Goal: Navigation & Orientation: Find specific page/section

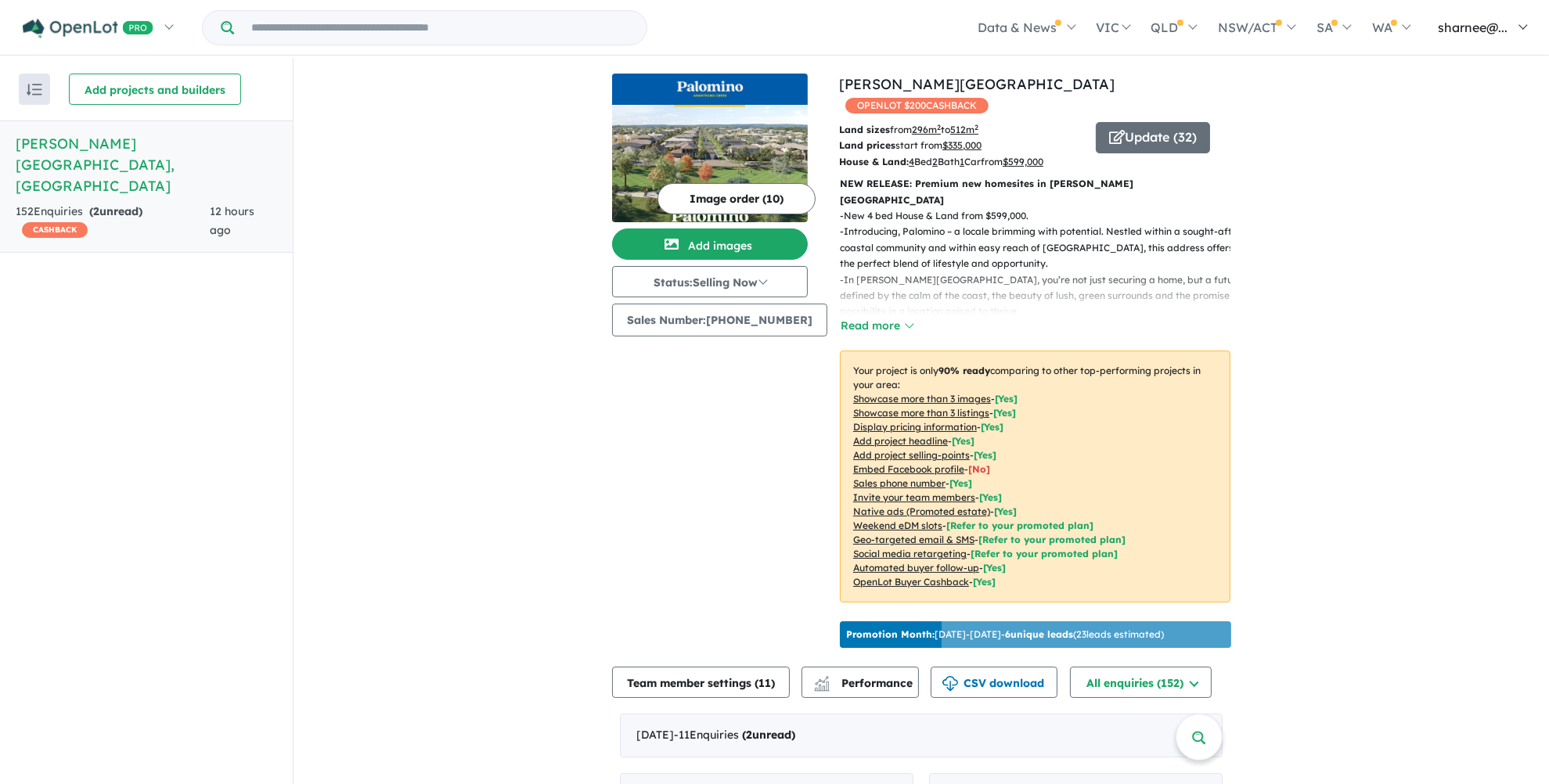
click at [1036, 16] on link "sharnee@..." at bounding box center [1478, 27] width 117 height 55
click at [1036, 31] on span "sharnee@..." at bounding box center [1472, 27] width 70 height 15
click at [1036, 38] on link "sharnee@..." at bounding box center [1478, 27] width 117 height 55
click at [1036, 24] on link "sharnee@..." at bounding box center [1478, 27] width 117 height 55
click at [1036, 20] on span "sharnee@..." at bounding box center [1472, 27] width 70 height 15
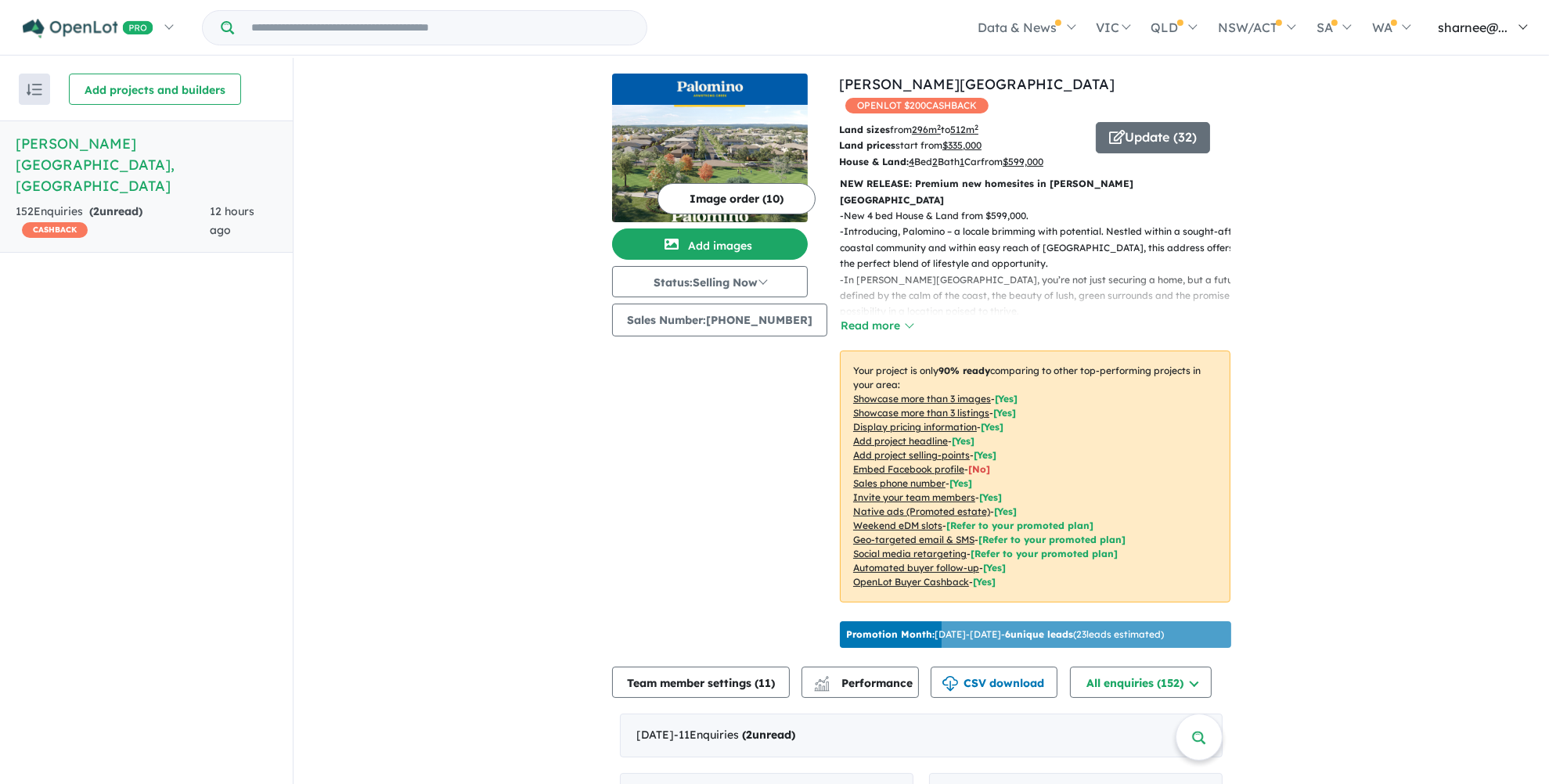
click at [1036, 11] on link "sharnee@..." at bounding box center [1478, 27] width 117 height 55
click at [1036, 243] on link "Sign out" at bounding box center [1418, 254] width 234 height 35
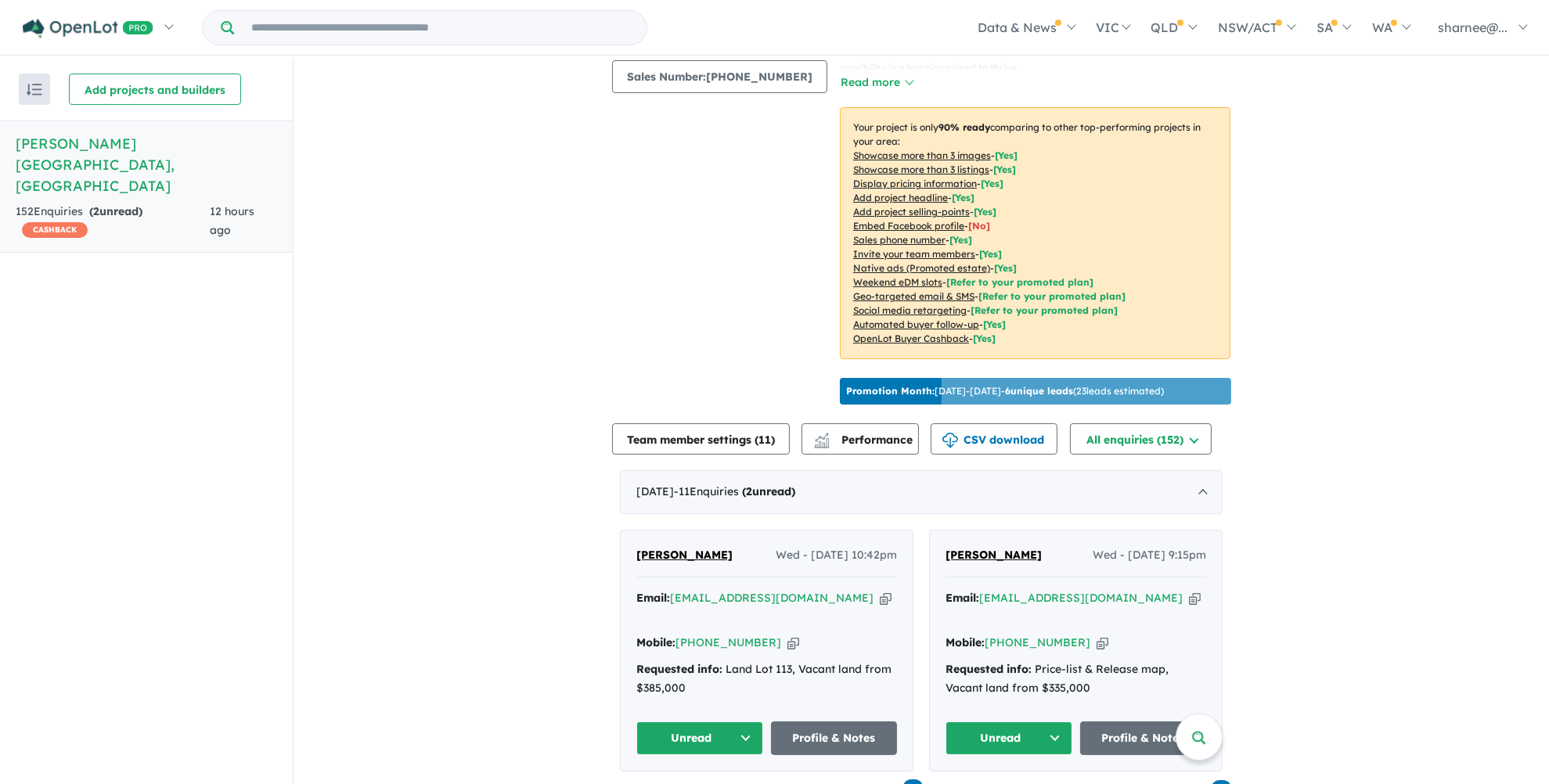
scroll to position [470, 0]
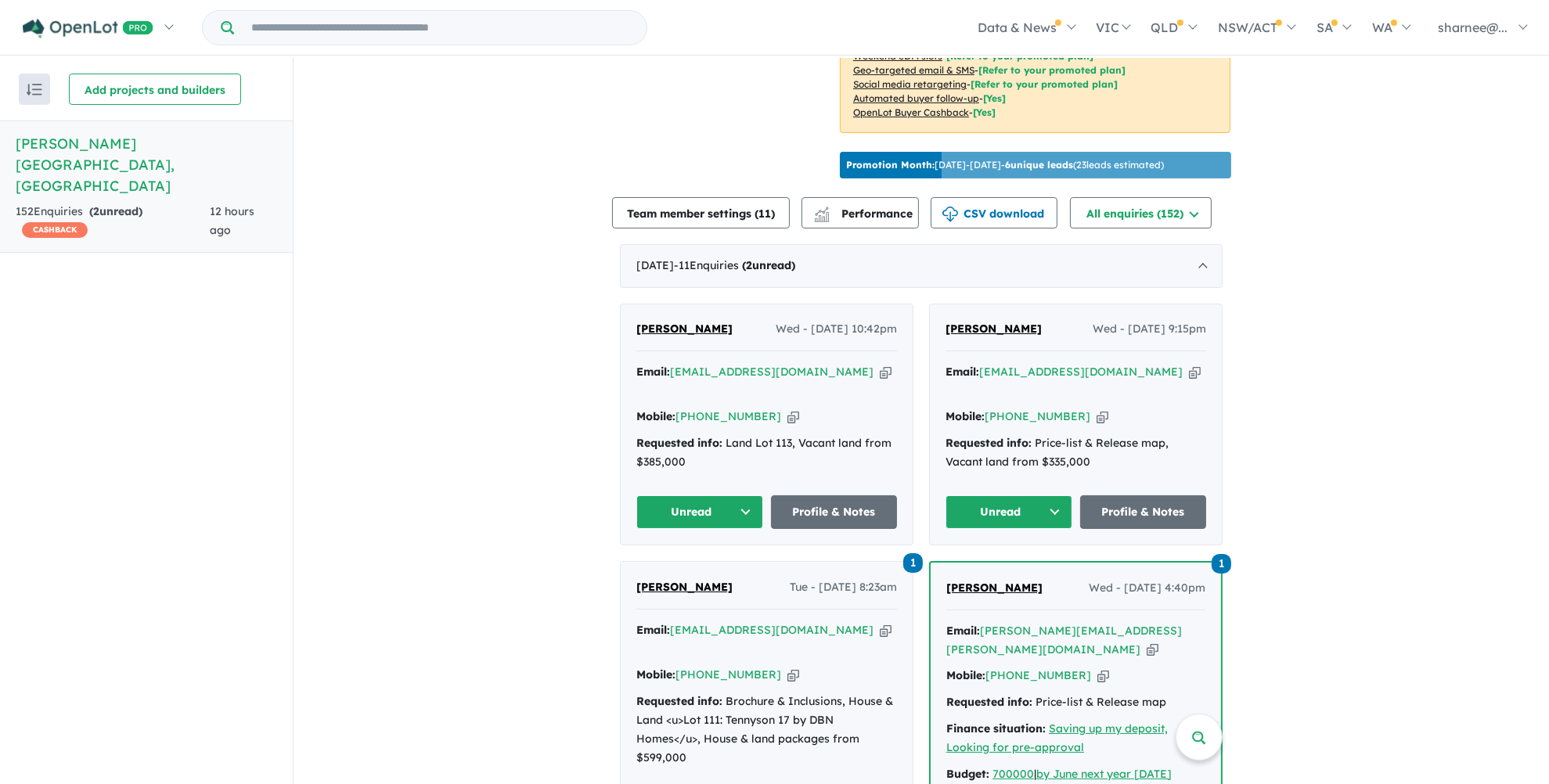
click at [743, 495] on button "Unread" at bounding box center [699, 511] width 127 height 33
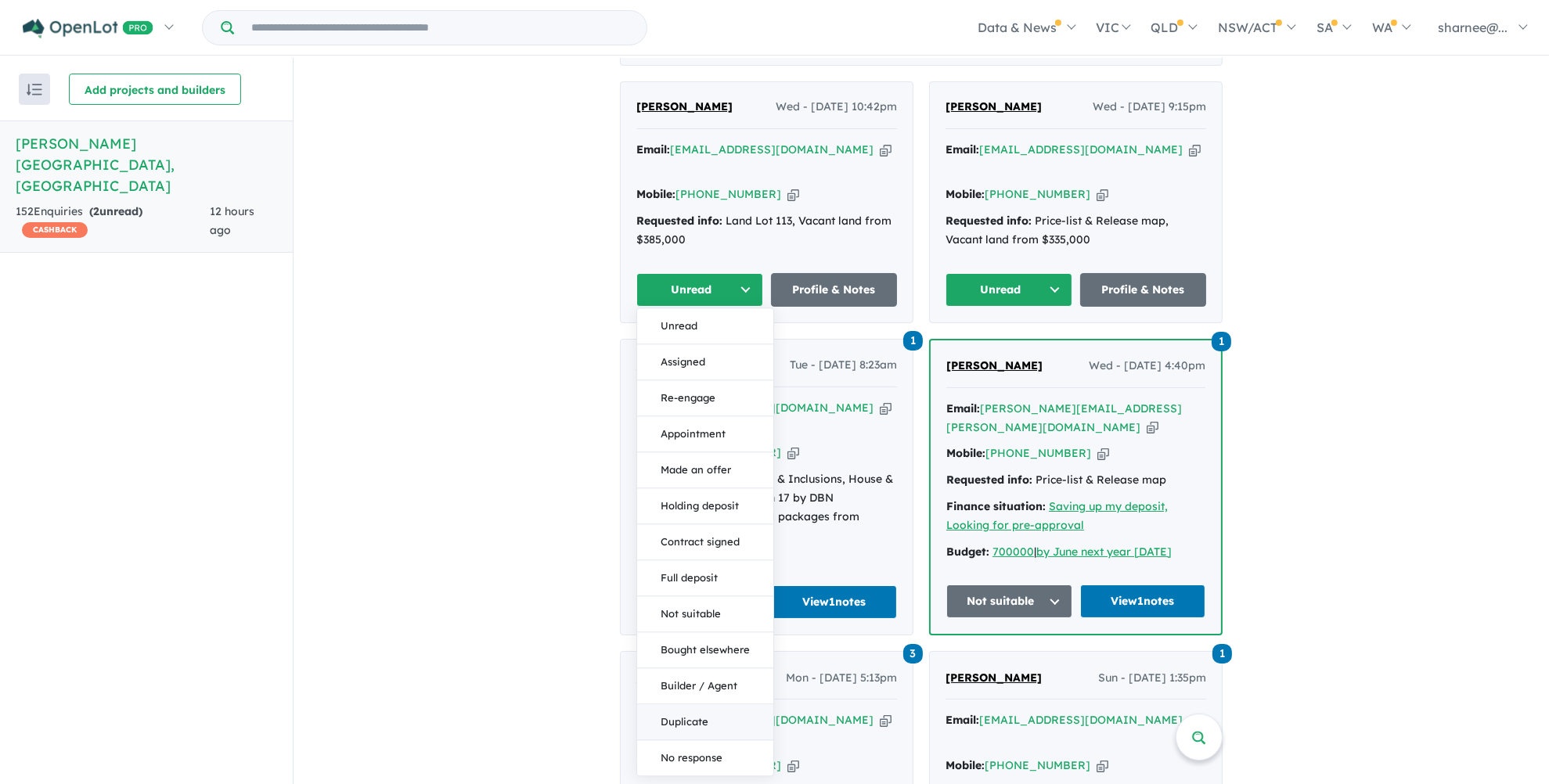
scroll to position [703, 0]
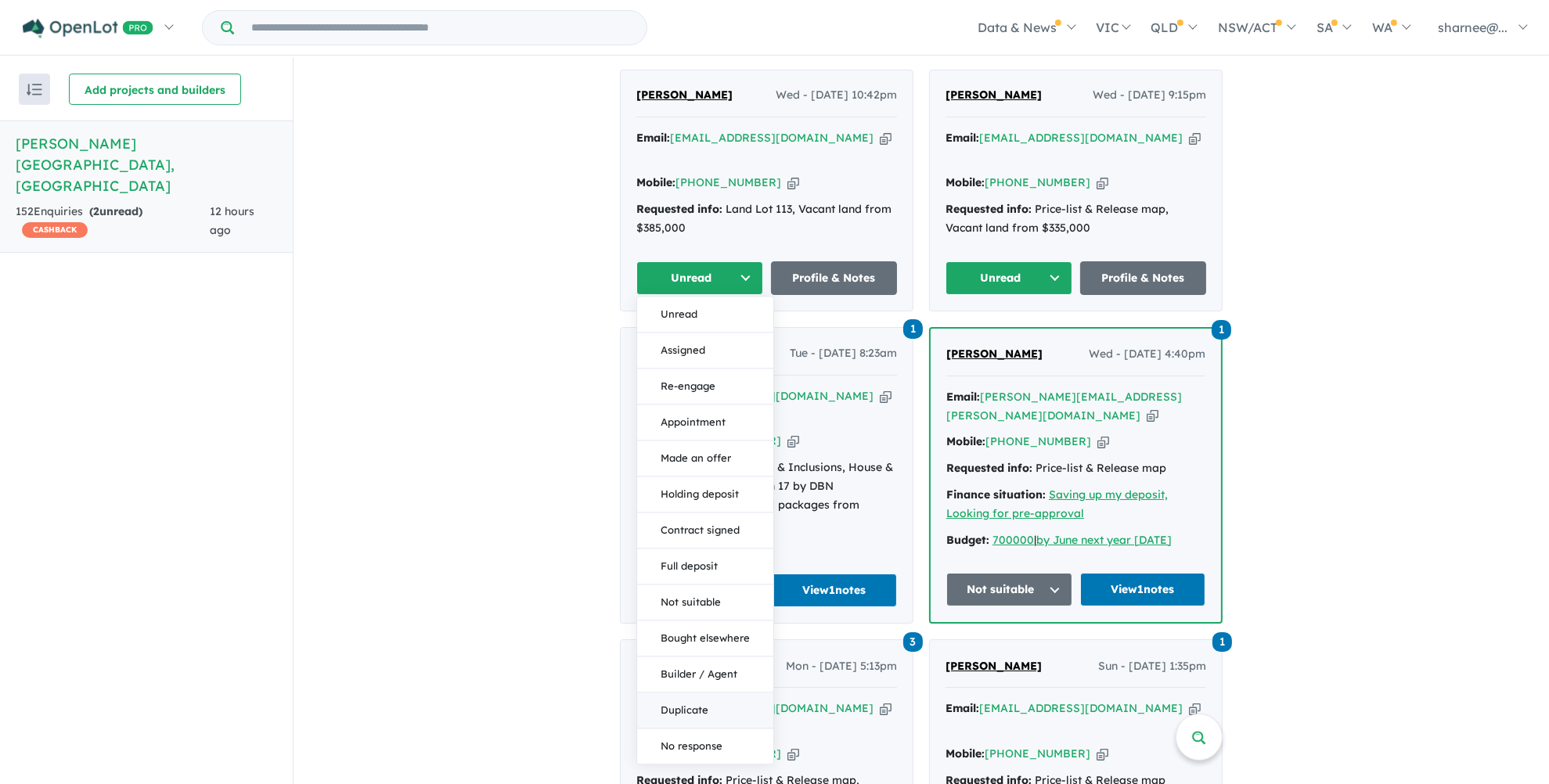
click at [698, 692] on button "Duplicate" at bounding box center [705, 710] width 136 height 36
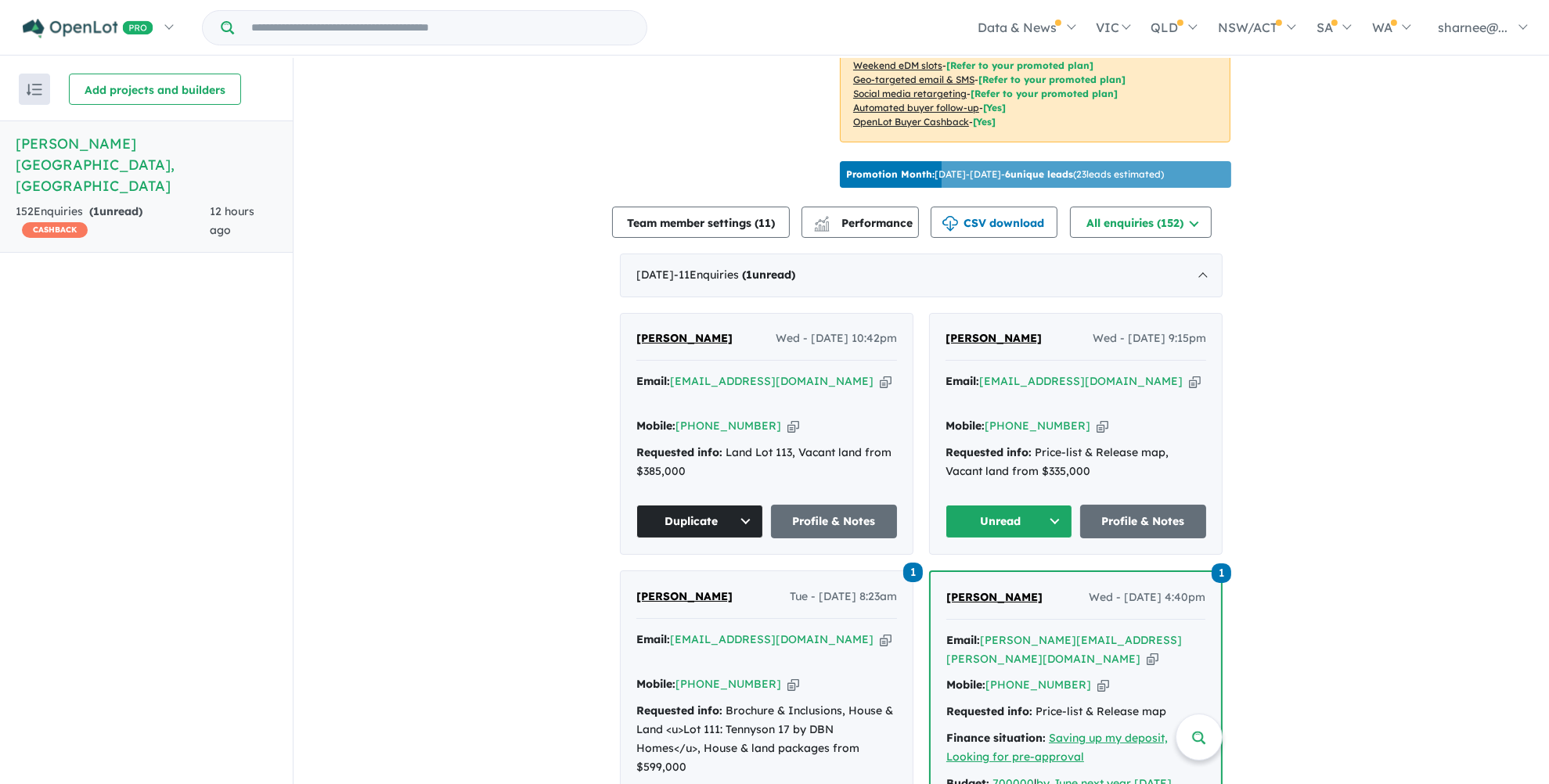
scroll to position [351, 0]
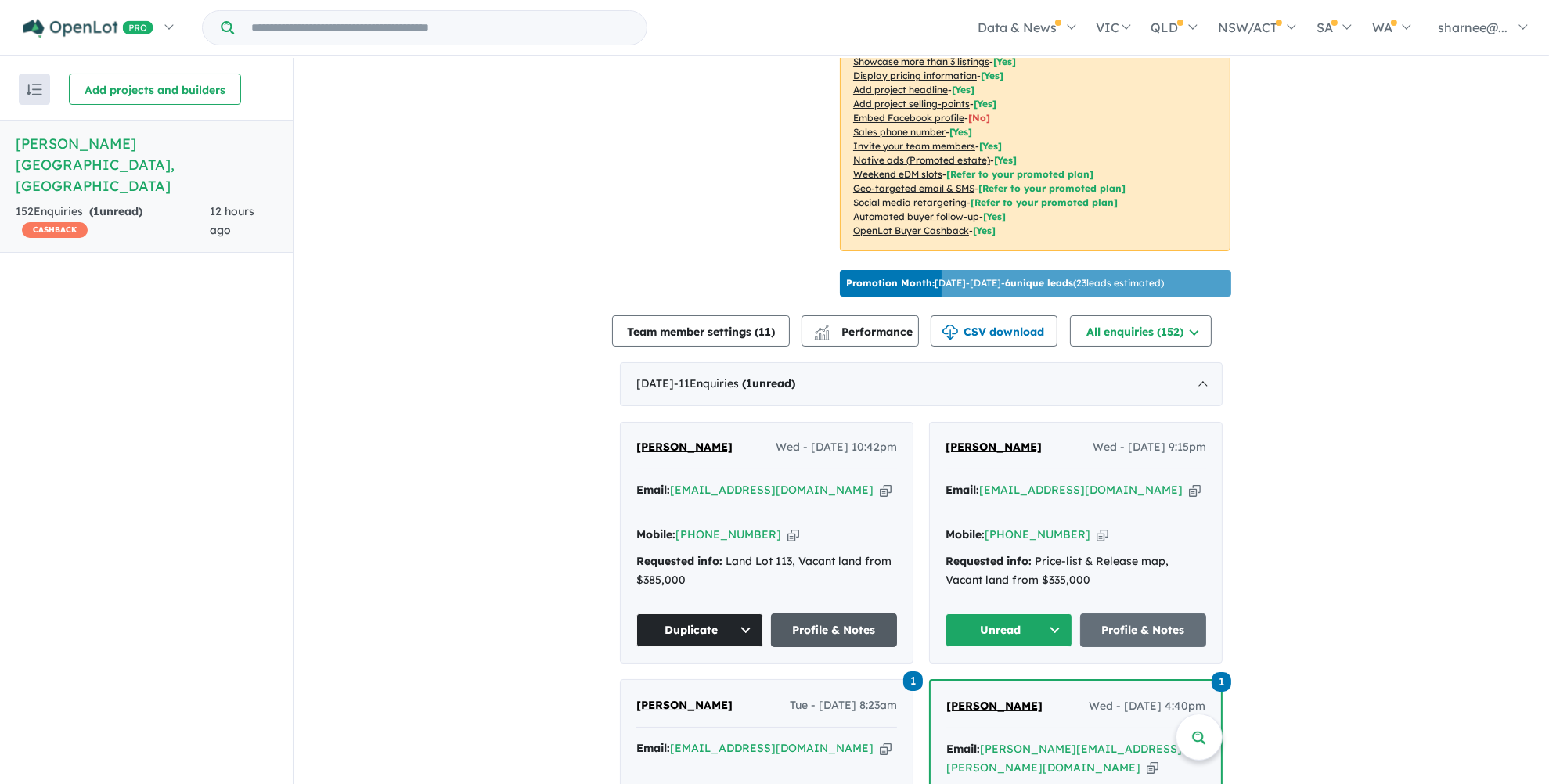
click at [820, 614] on link "Profile & Notes" at bounding box center [834, 630] width 127 height 33
click at [1139, 614] on link "Profile & Notes" at bounding box center [1143, 630] width 127 height 33
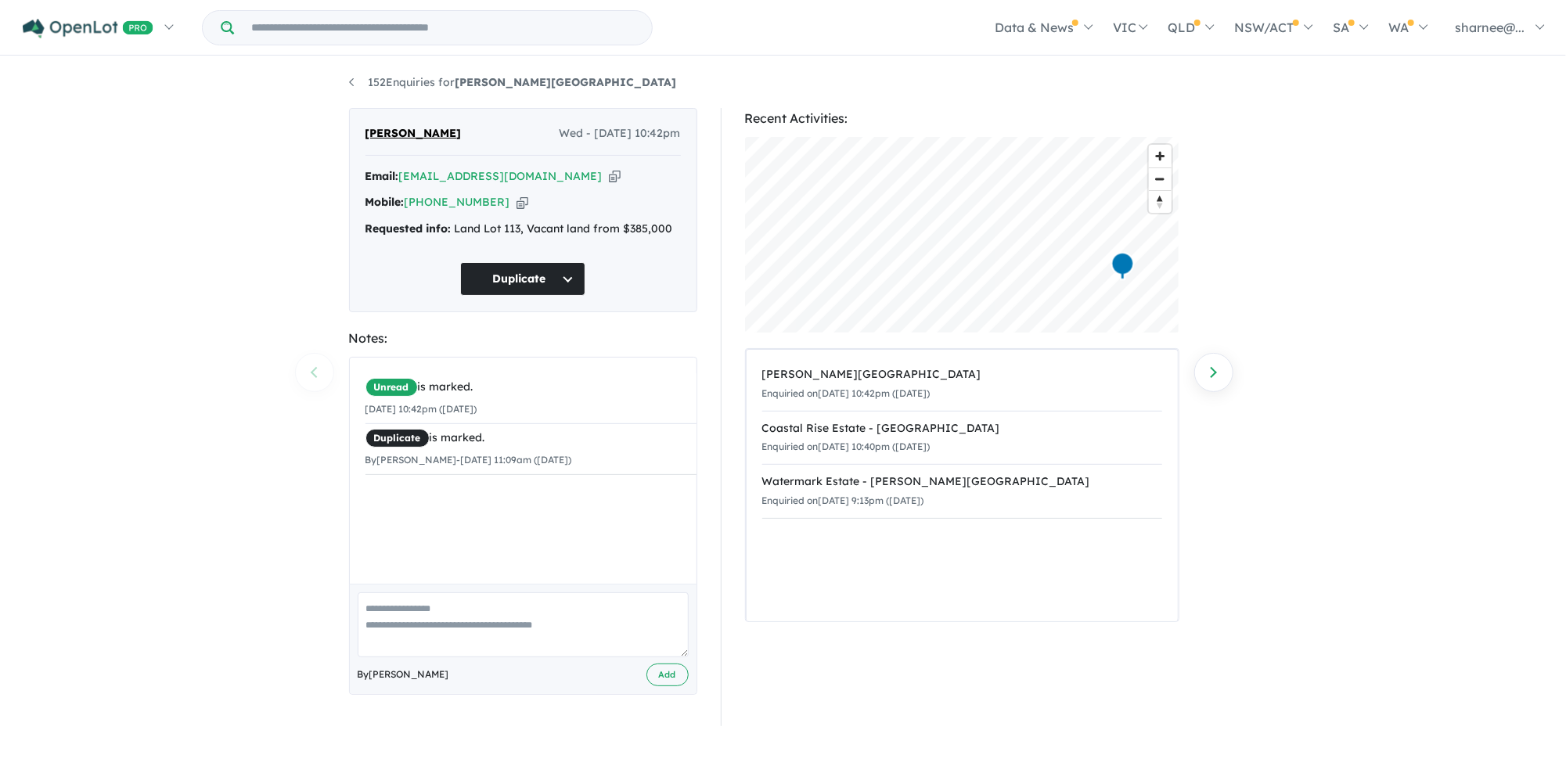
click at [529, 609] on textarea at bounding box center [523, 625] width 331 height 65
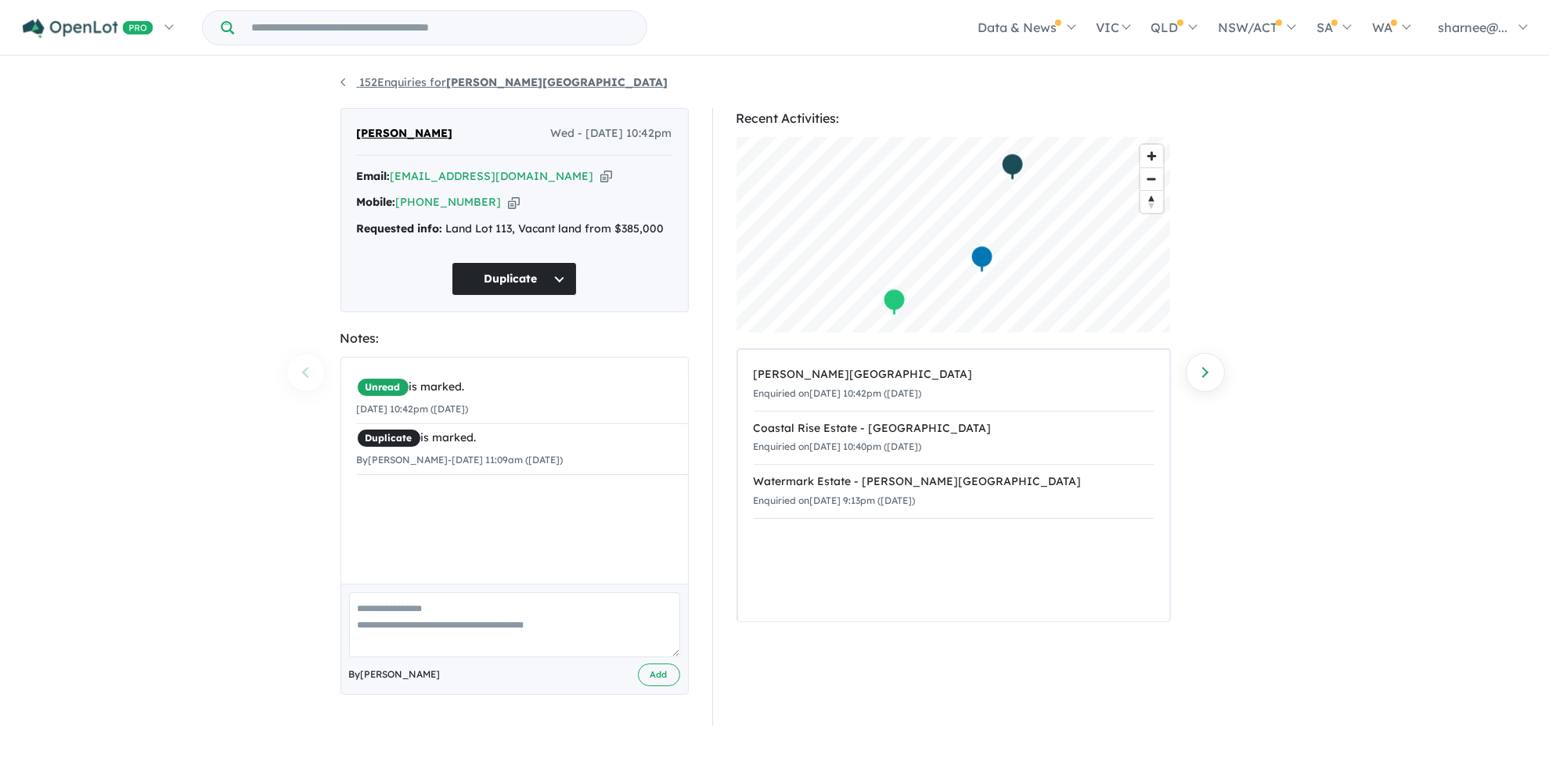
click at [350, 78] on link "152 Enquiries for Palomino - Armstrong Creek" at bounding box center [504, 82] width 328 height 14
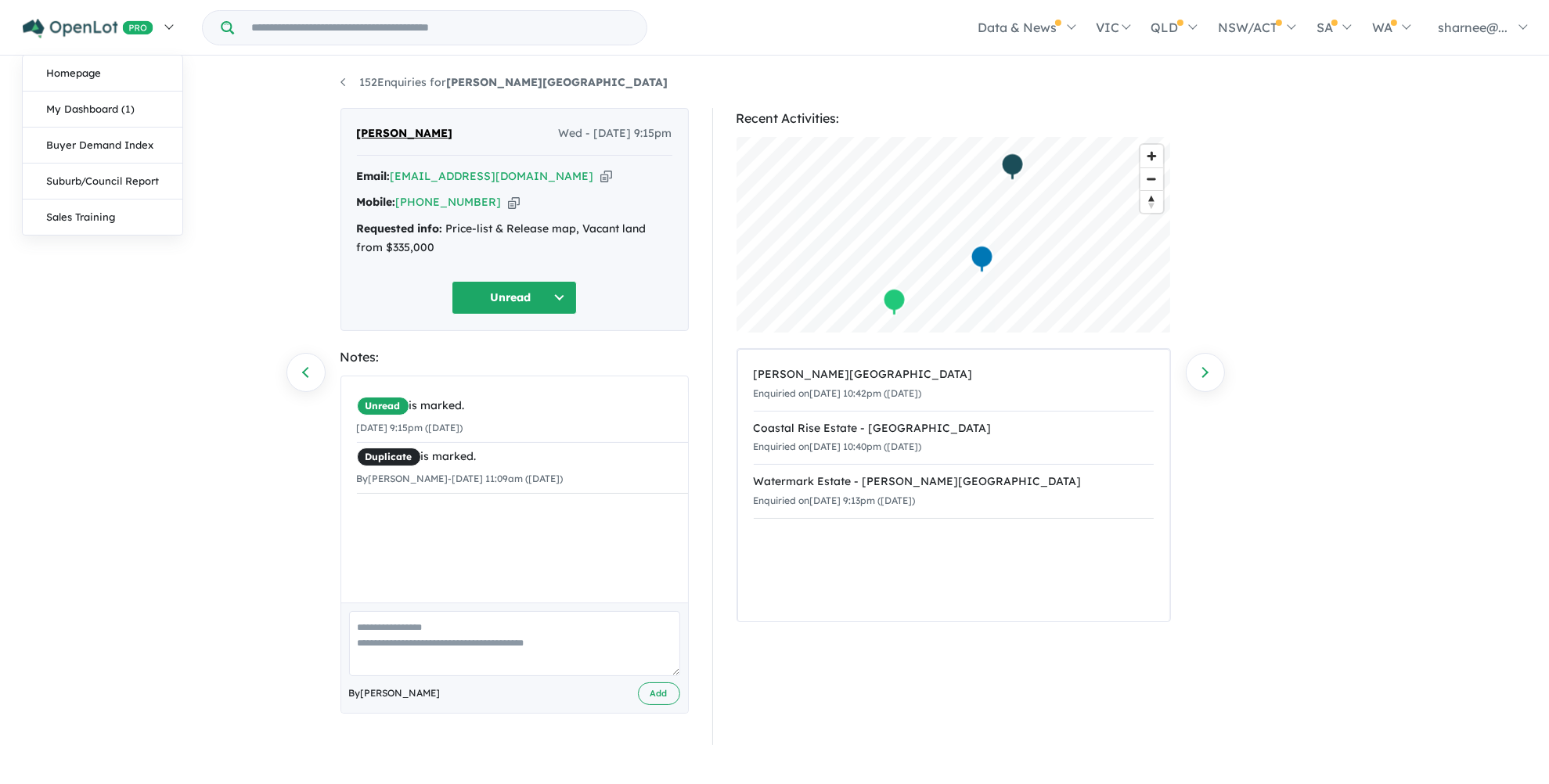
click at [140, 22] on img at bounding box center [88, 28] width 130 height 20
click at [112, 99] on link "My Dashboard (1)" at bounding box center [102, 109] width 159 height 36
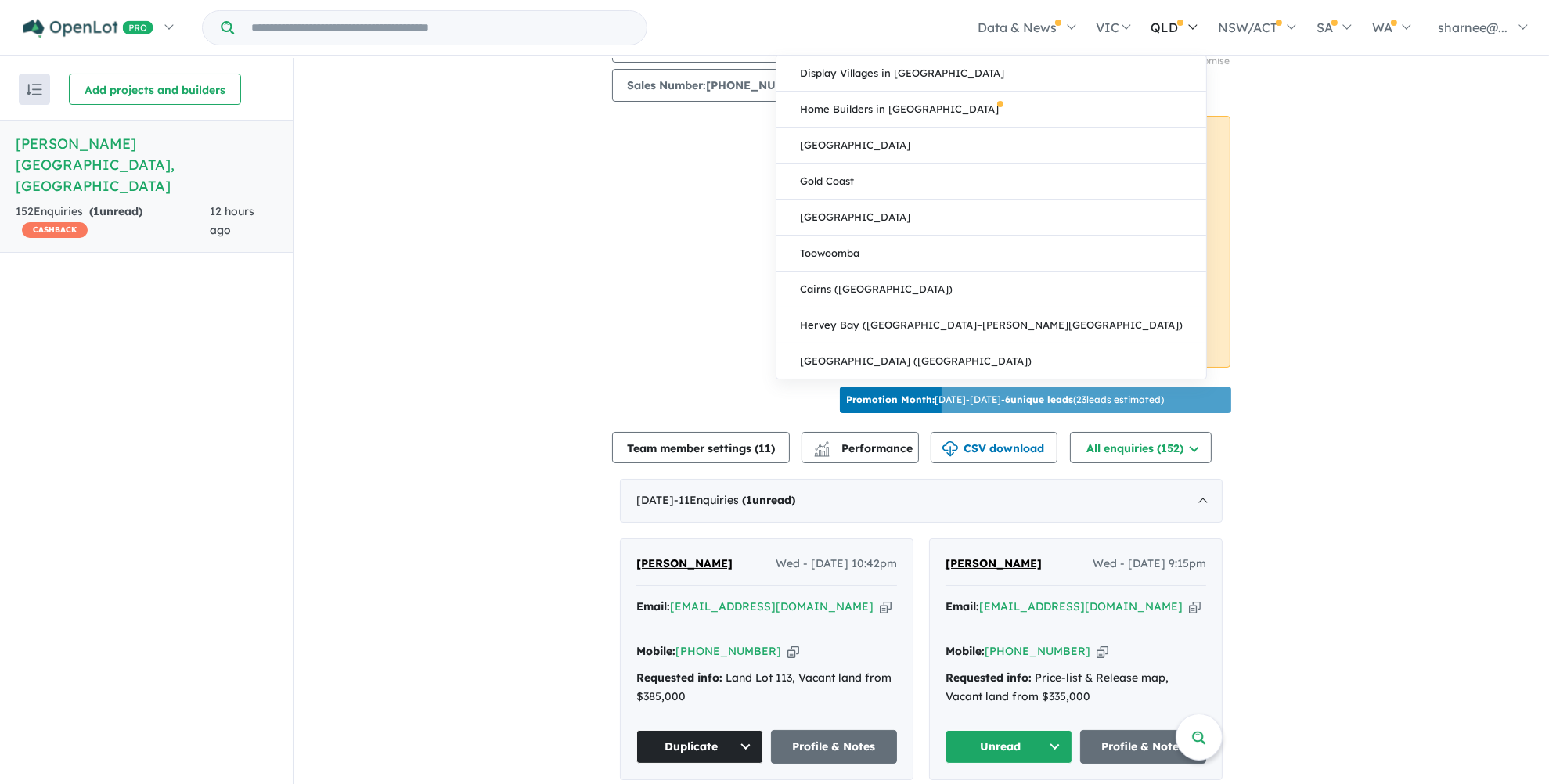
scroll to position [118, 0]
